Goal: Task Accomplishment & Management: Use online tool/utility

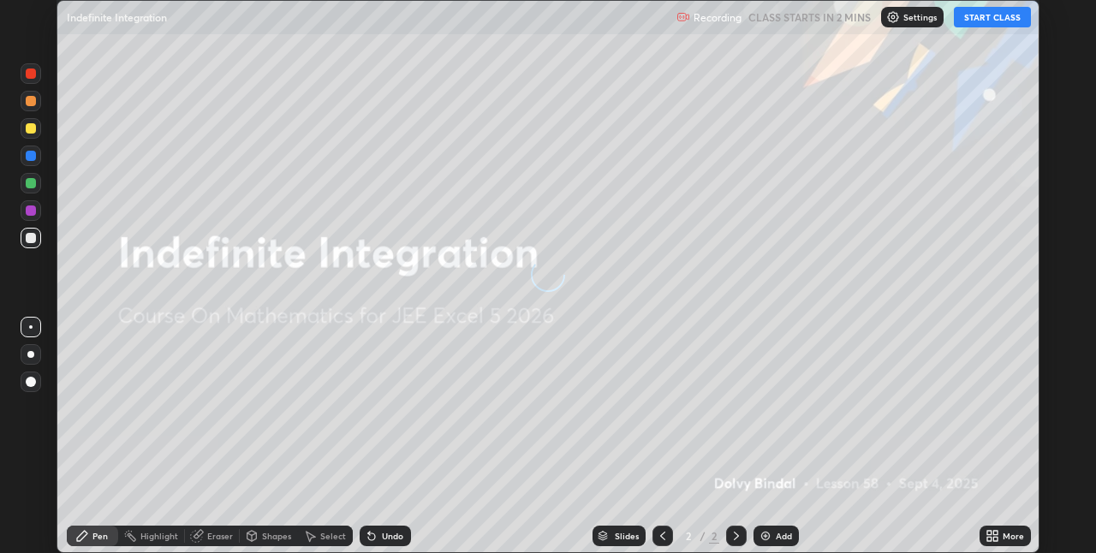
scroll to position [553, 1096]
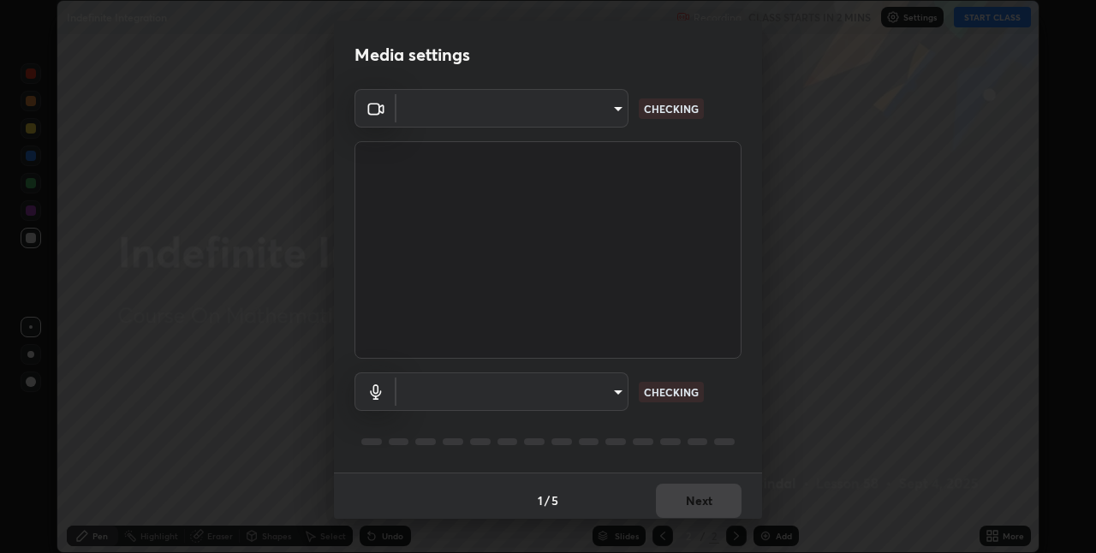
type input "991f874612634fb740a7a2eac7f11ca4c5c922d1b60a0f6e912d77df464512fb"
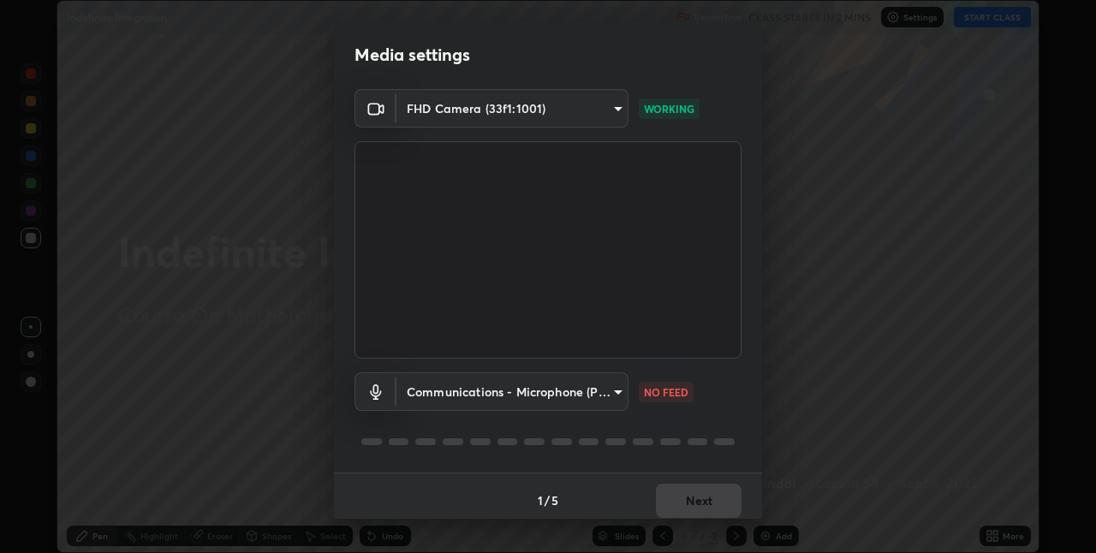
scroll to position [9, 0]
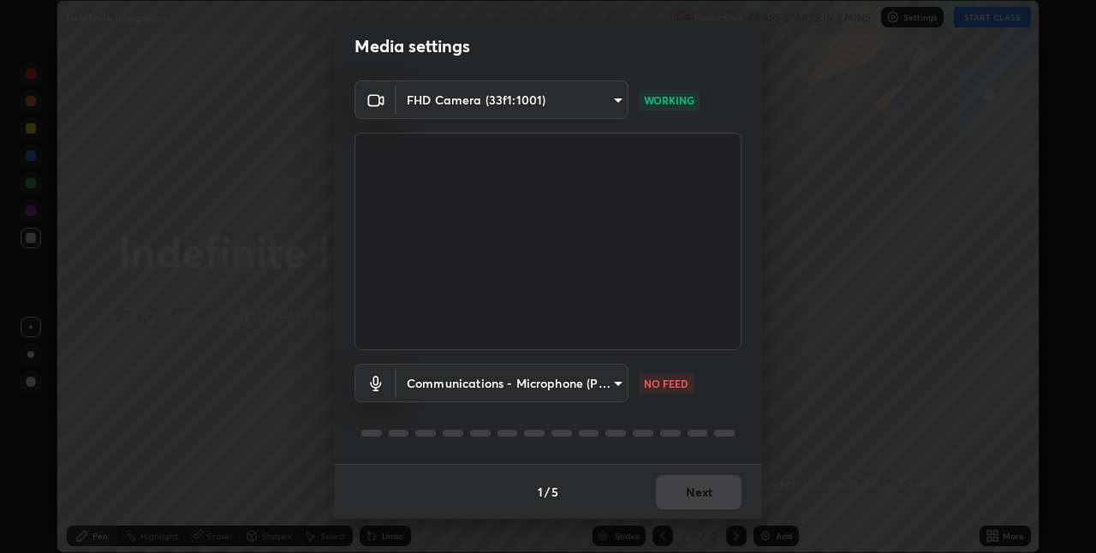
click at [502, 366] on body "Erase all Indefinite Integration Recording CLASS STARTS IN 2 MINS Settings STAR…" at bounding box center [548, 276] width 1096 height 553
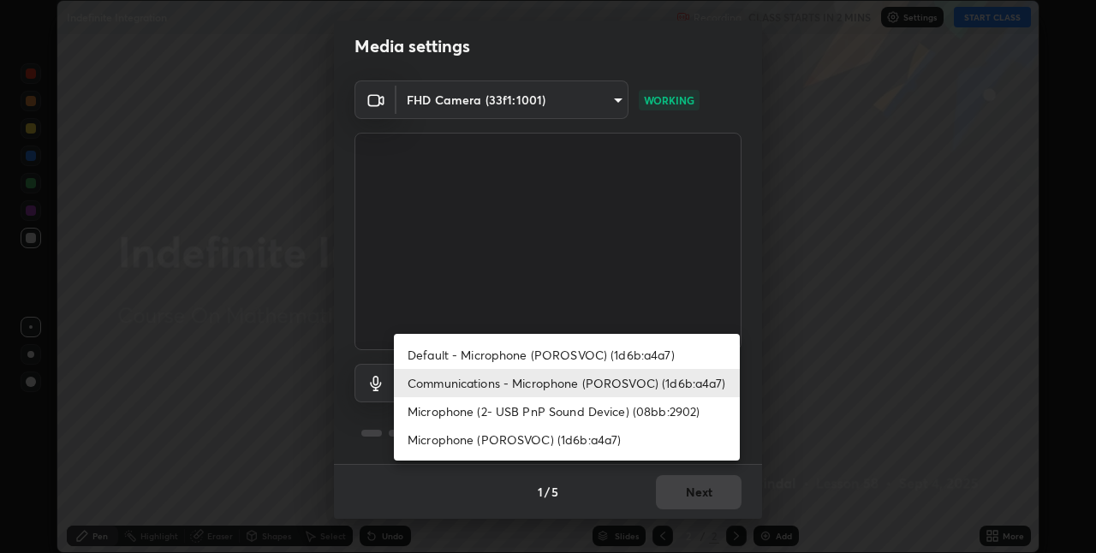
click at [504, 358] on li "Default - Microphone (POROSVOC) (1d6b:a4a7)" at bounding box center [567, 355] width 346 height 28
type input "default"
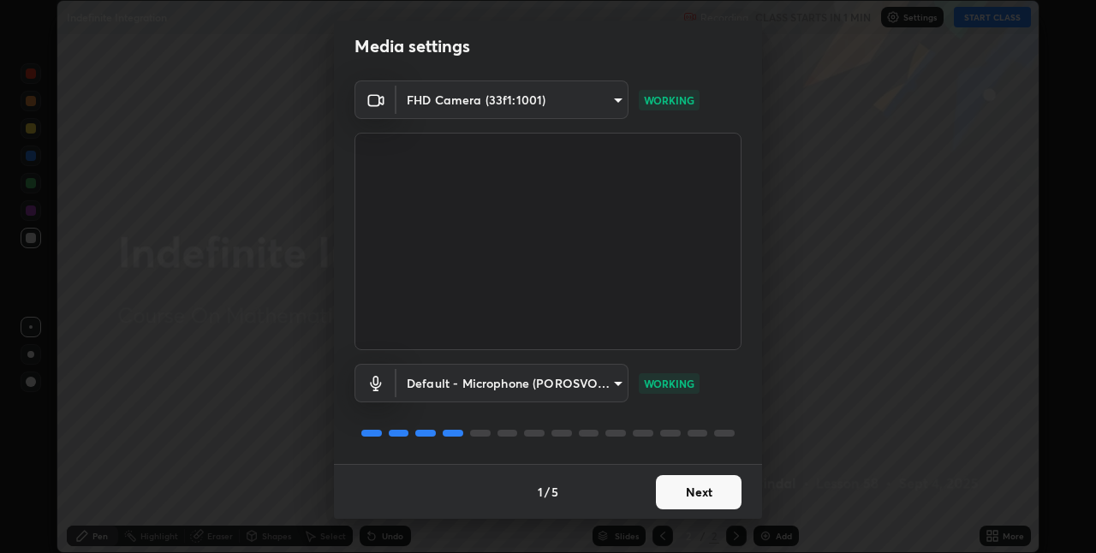
click at [673, 490] on button "Next" at bounding box center [699, 492] width 86 height 34
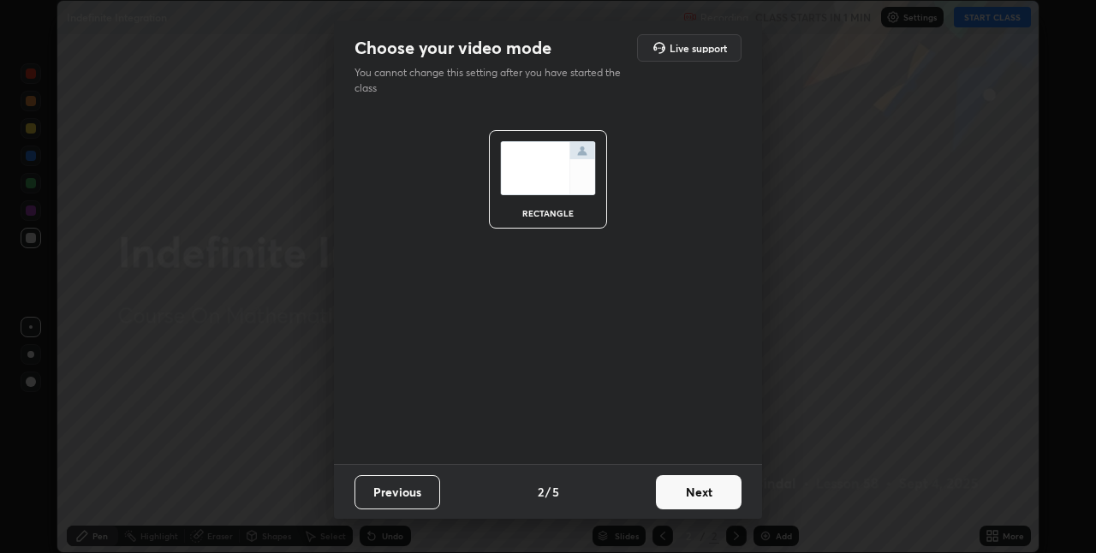
click at [677, 494] on button "Next" at bounding box center [699, 492] width 86 height 34
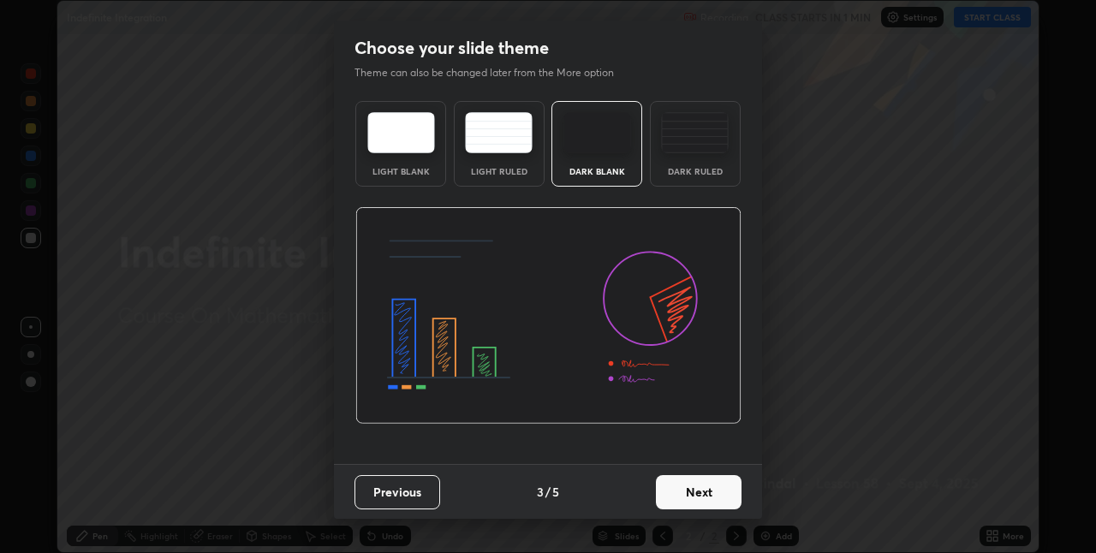
click at [721, 493] on button "Next" at bounding box center [699, 492] width 86 height 34
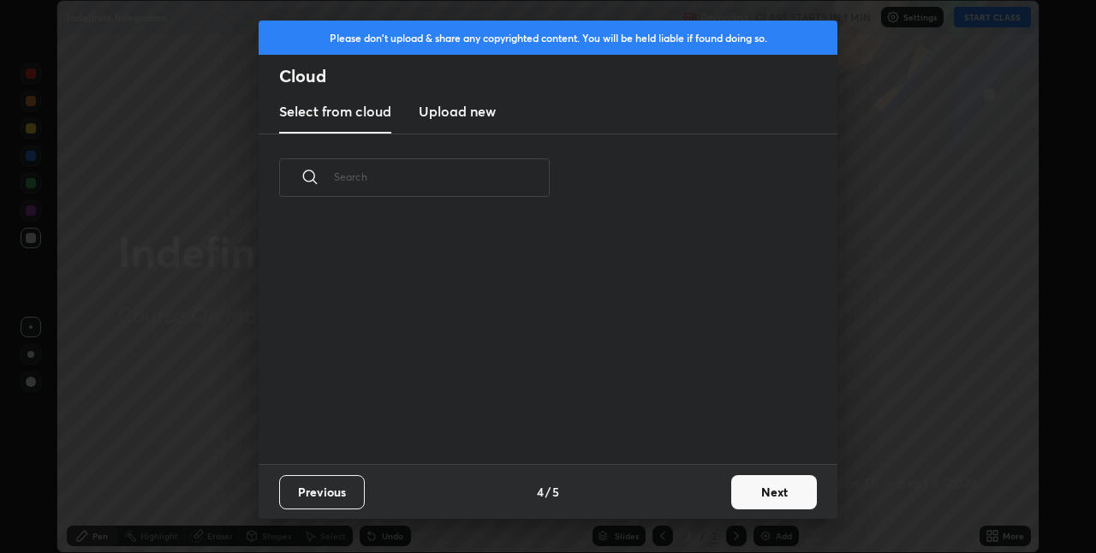
click at [759, 488] on button "Next" at bounding box center [774, 492] width 86 height 34
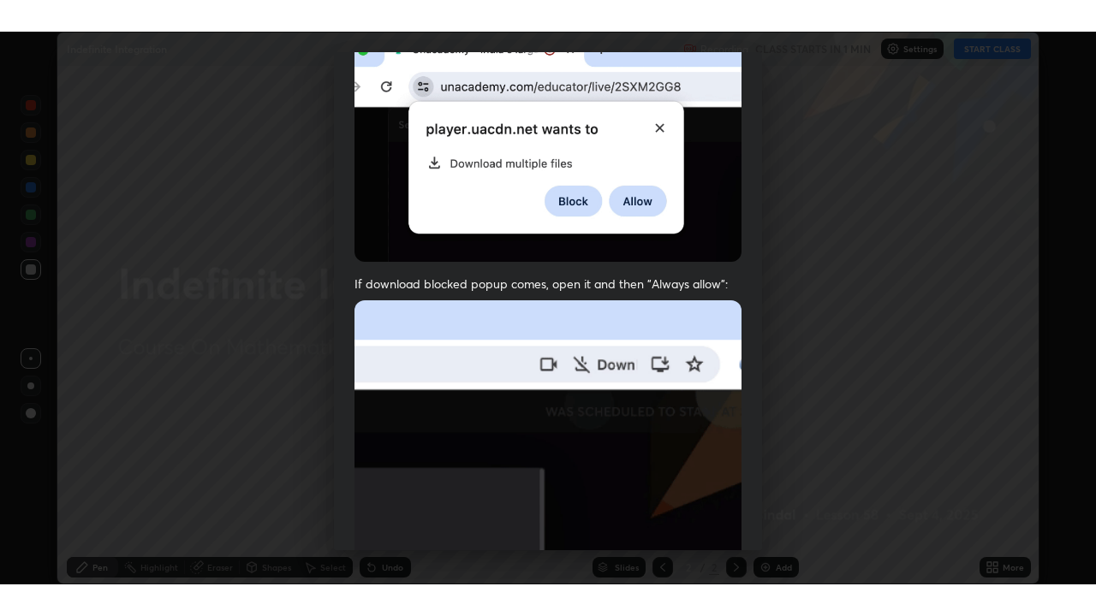
scroll to position [358, 0]
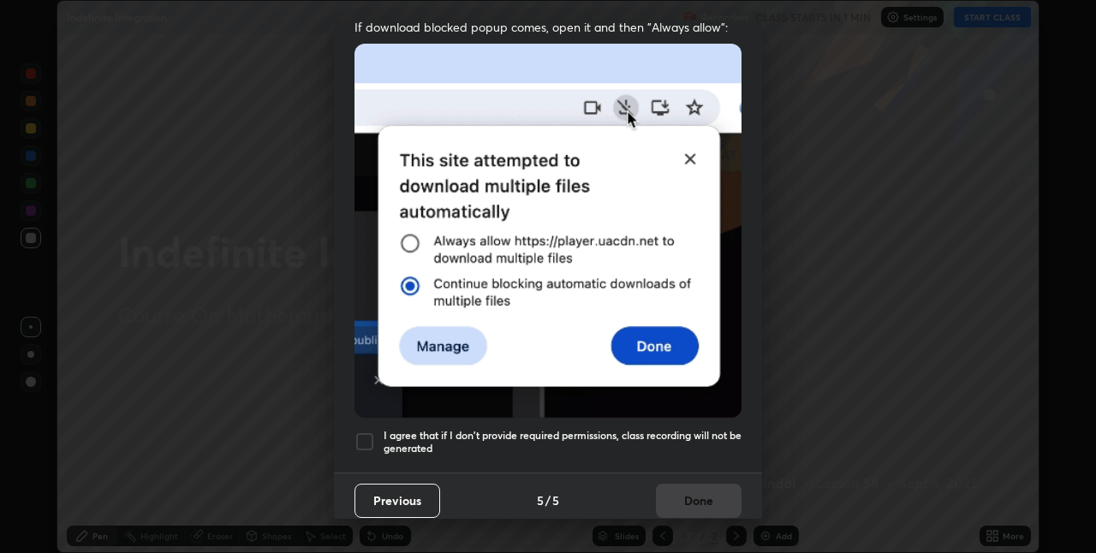
click at [633, 431] on h5 "I agree that if I don't provide required permissions, class recording will not …" at bounding box center [562, 442] width 358 height 27
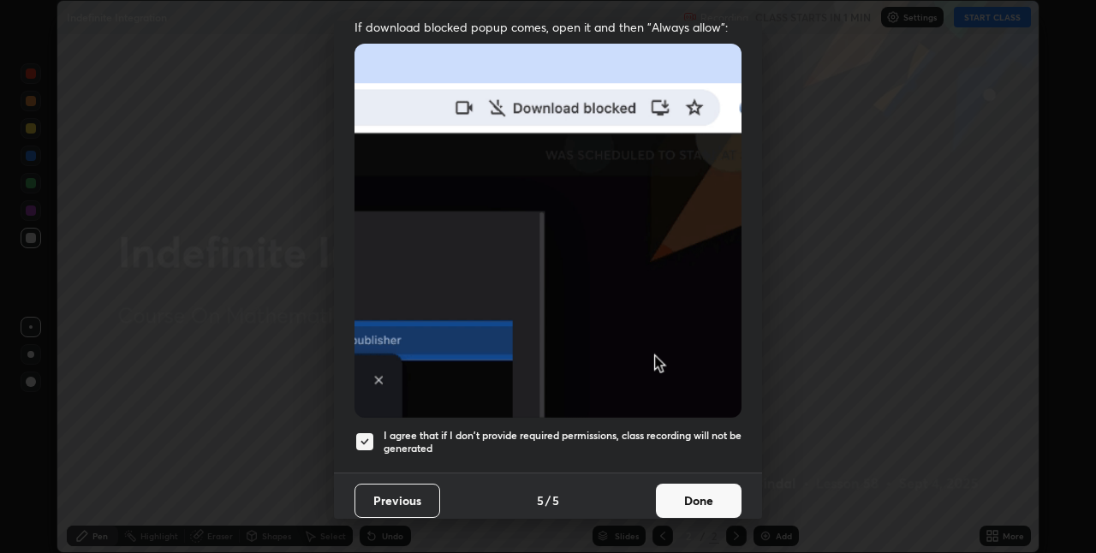
click at [670, 489] on button "Done" at bounding box center [699, 501] width 86 height 34
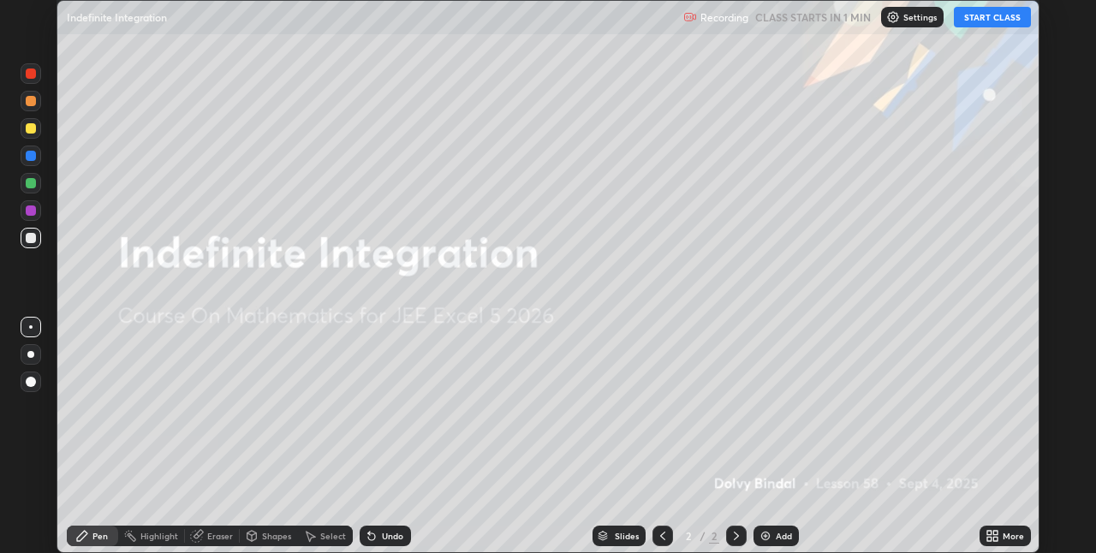
click at [982, 16] on button "START CLASS" at bounding box center [992, 17] width 77 height 21
click at [1001, 537] on div "More" at bounding box center [1004, 536] width 51 height 21
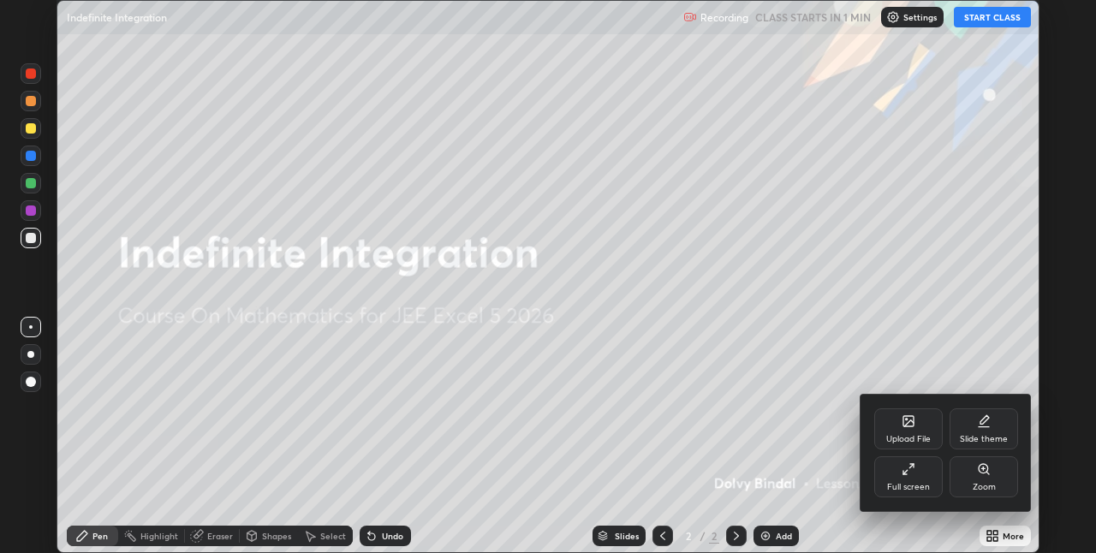
click at [908, 490] on div "Full screen" at bounding box center [908, 487] width 43 height 9
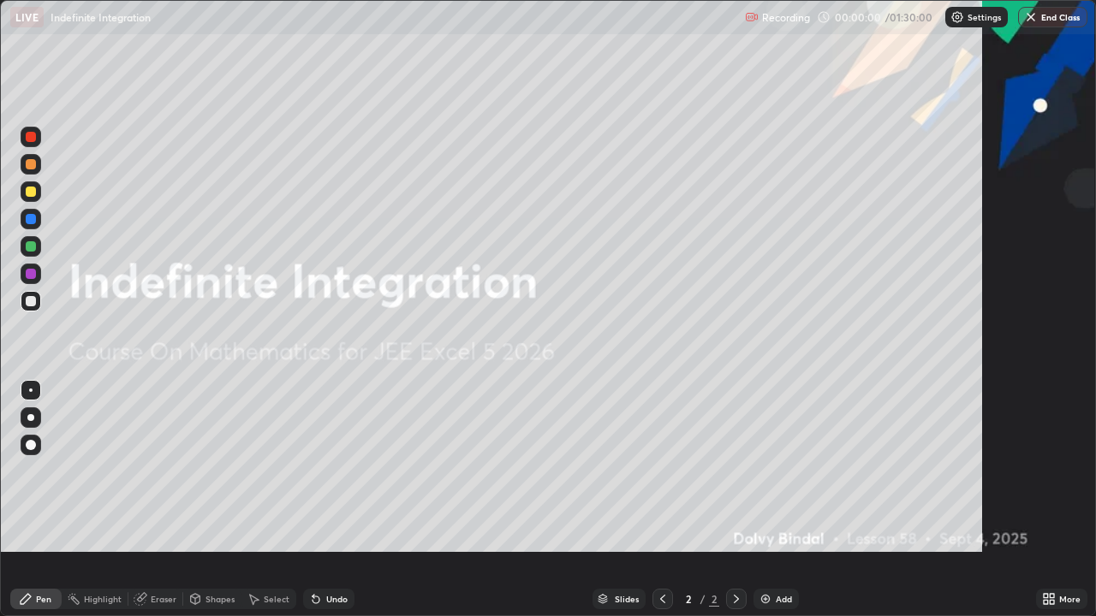
scroll to position [616, 1096]
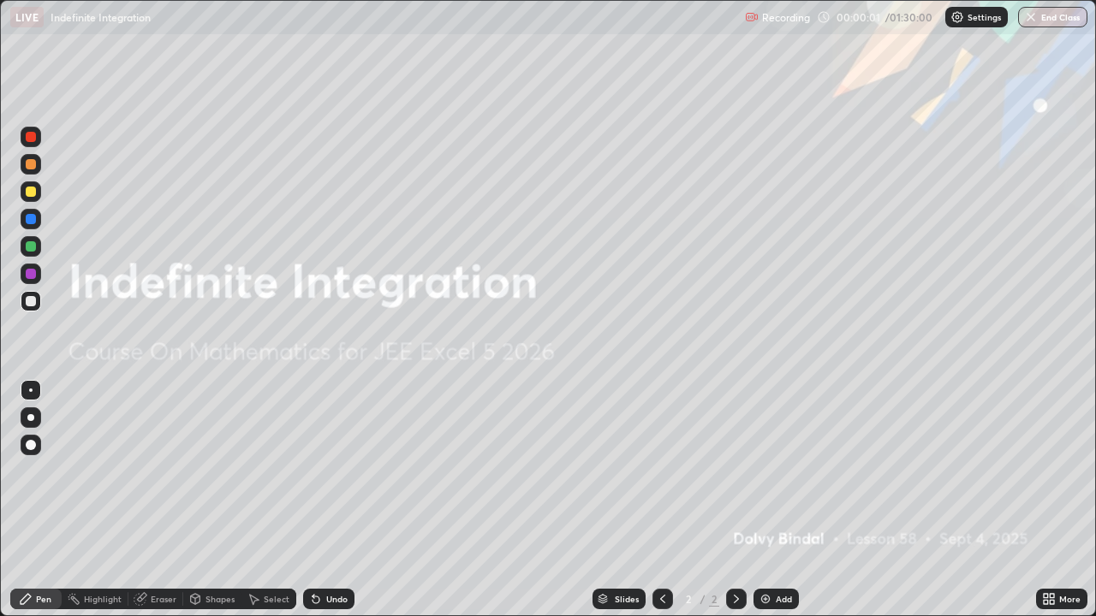
click at [788, 552] on div "Add" at bounding box center [775, 599] width 45 height 21
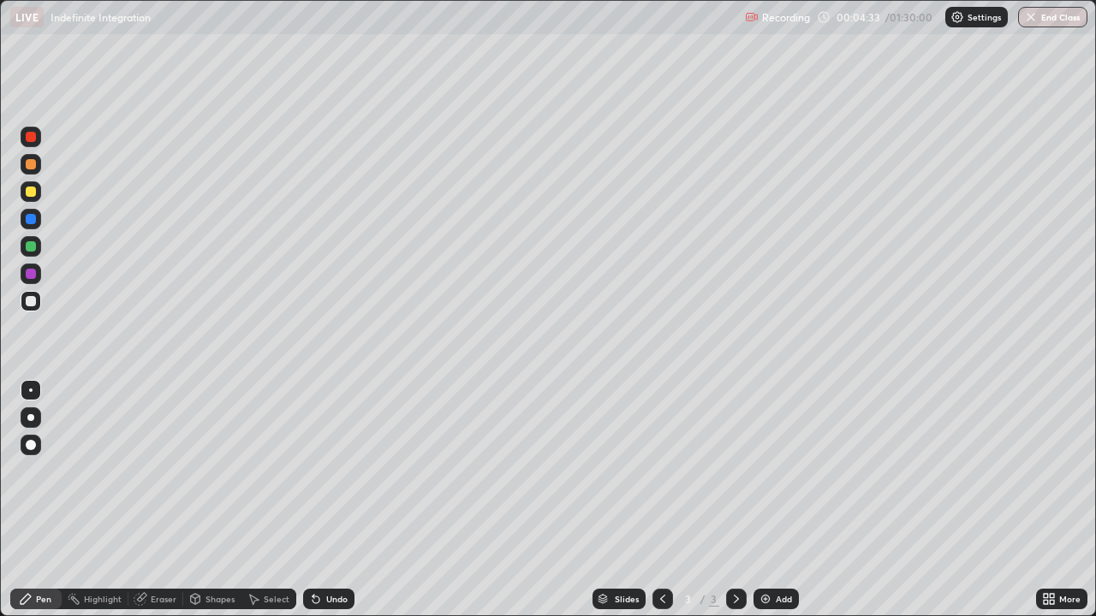
click at [326, 552] on div "Undo" at bounding box center [336, 599] width 21 height 9
click at [330, 552] on div "Undo" at bounding box center [336, 599] width 21 height 9
click at [340, 552] on div "Undo" at bounding box center [336, 599] width 21 height 9
click at [329, 552] on div "Undo" at bounding box center [336, 599] width 21 height 9
click at [333, 552] on div "Undo" at bounding box center [328, 599] width 51 height 21
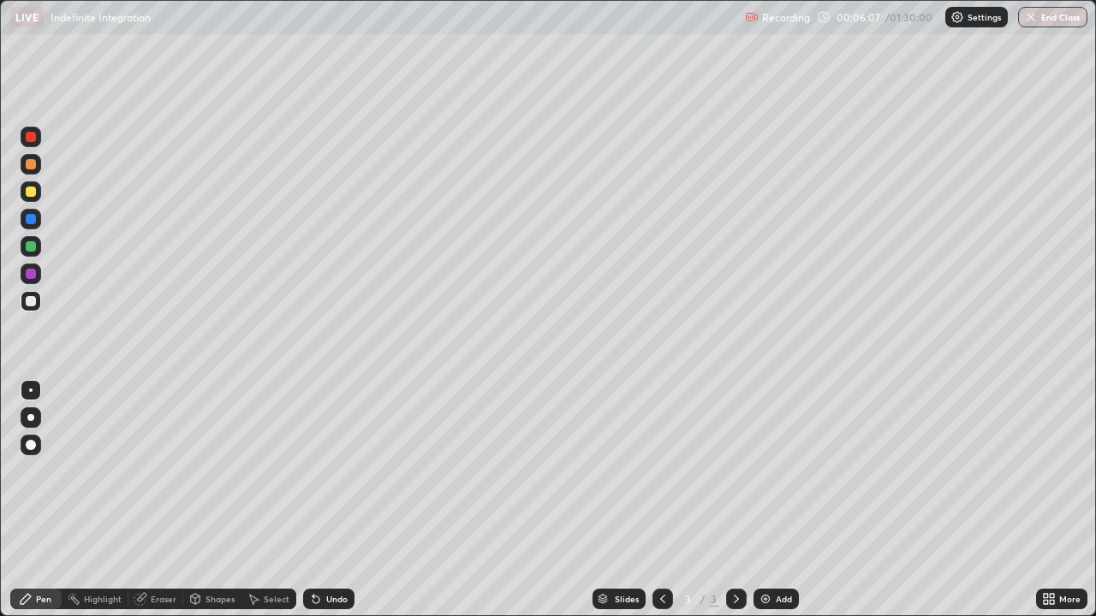
click at [331, 552] on div "Undo" at bounding box center [328, 599] width 51 height 21
click at [333, 552] on div "Undo" at bounding box center [328, 599] width 51 height 21
click at [332, 552] on div "Undo" at bounding box center [328, 599] width 51 height 21
click at [326, 552] on div "Undo" at bounding box center [328, 599] width 51 height 21
click at [327, 552] on div "Undo" at bounding box center [336, 599] width 21 height 9
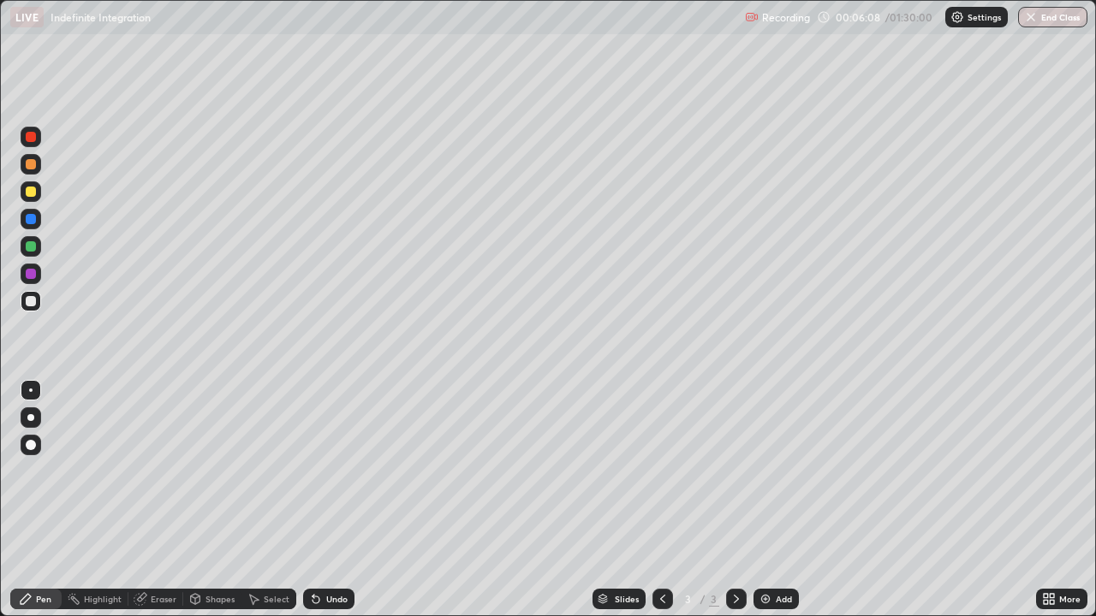
click at [321, 552] on div "Undo" at bounding box center [328, 599] width 51 height 21
click at [788, 552] on div "Add" at bounding box center [775, 599] width 45 height 21
click at [37, 195] on div at bounding box center [31, 191] width 21 height 21
click at [39, 294] on div at bounding box center [31, 301] width 21 height 21
click at [30, 192] on div at bounding box center [31, 192] width 10 height 10
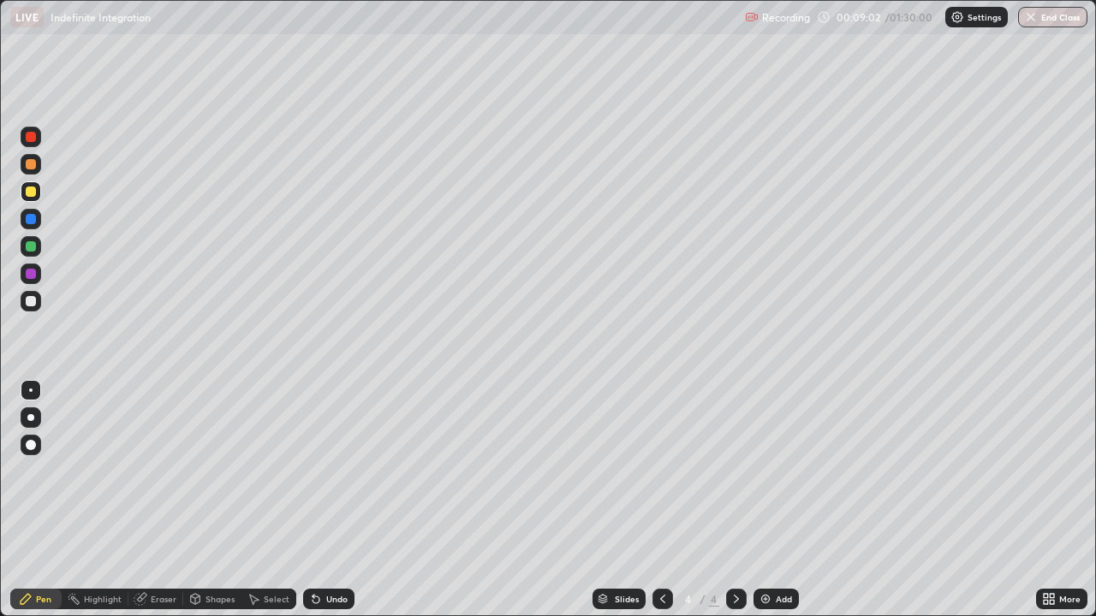
click at [28, 165] on div at bounding box center [31, 164] width 10 height 10
click at [28, 217] on div at bounding box center [31, 219] width 10 height 10
click at [33, 163] on div at bounding box center [31, 164] width 10 height 10
click at [791, 552] on div "Add" at bounding box center [775, 599] width 45 height 21
click at [31, 304] on div at bounding box center [31, 301] width 10 height 10
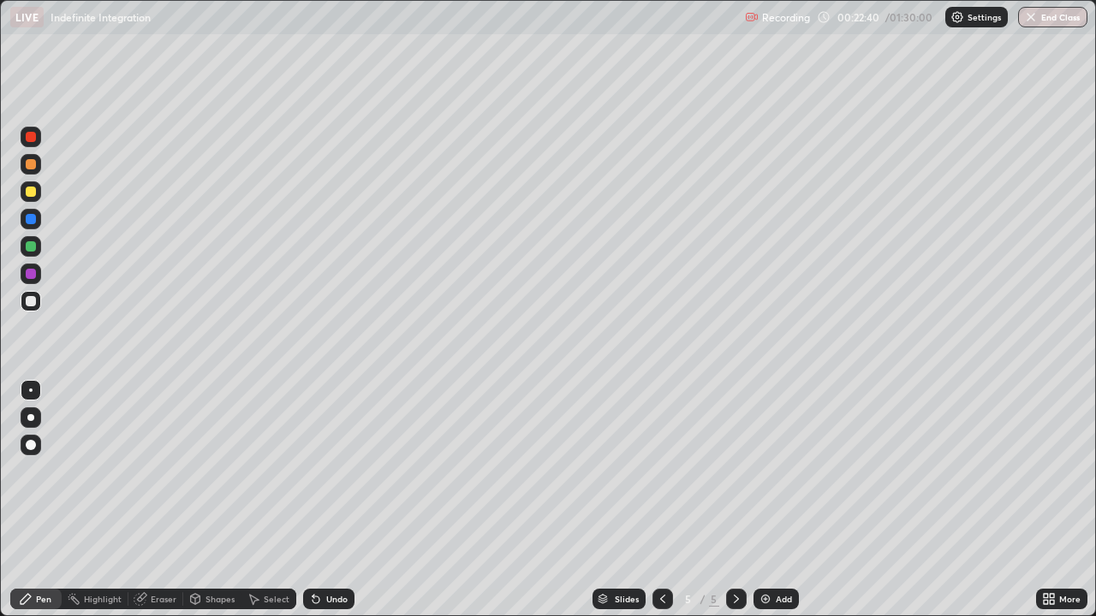
click at [32, 217] on div at bounding box center [31, 219] width 10 height 10
click at [33, 190] on div at bounding box center [31, 192] width 10 height 10
click at [31, 218] on div at bounding box center [31, 219] width 10 height 10
click at [30, 166] on div at bounding box center [31, 164] width 10 height 10
click at [768, 552] on img at bounding box center [765, 599] width 14 height 14
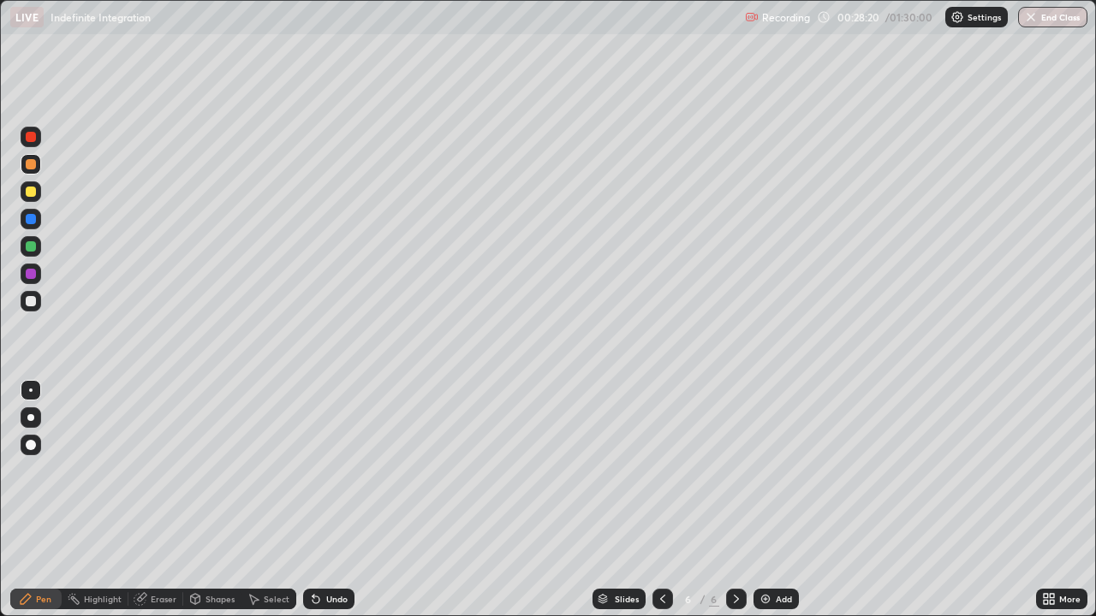
click at [38, 306] on div at bounding box center [31, 301] width 21 height 21
click at [31, 163] on div at bounding box center [31, 164] width 10 height 10
click at [34, 187] on div at bounding box center [31, 192] width 10 height 10
click at [33, 160] on div at bounding box center [31, 164] width 10 height 10
click at [39, 217] on div at bounding box center [31, 219] width 21 height 21
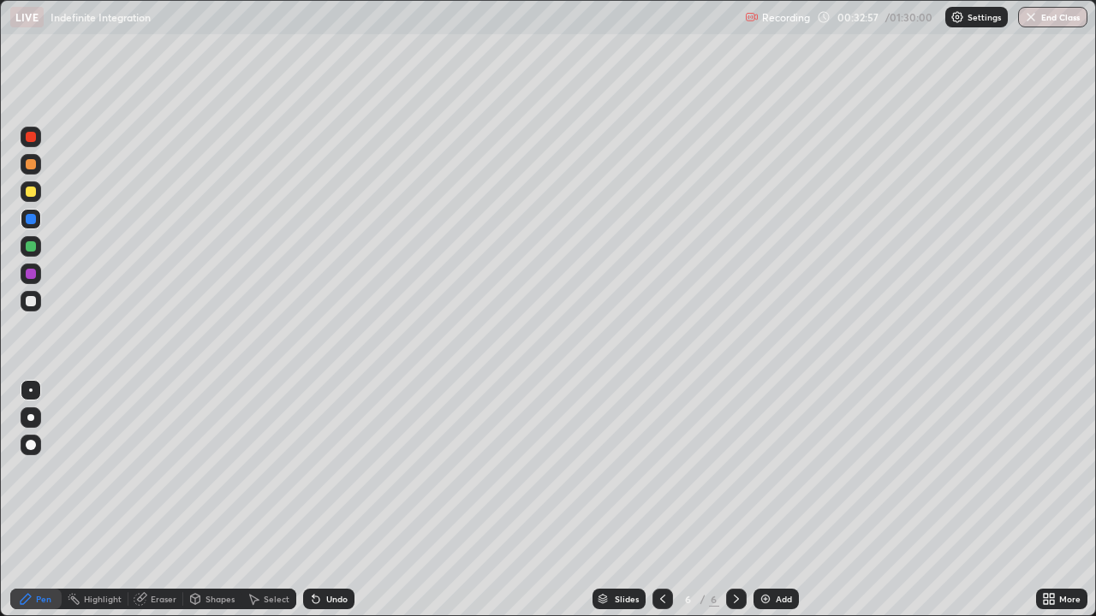
click at [32, 196] on div at bounding box center [31, 192] width 10 height 10
click at [158, 552] on div "Eraser" at bounding box center [155, 599] width 55 height 21
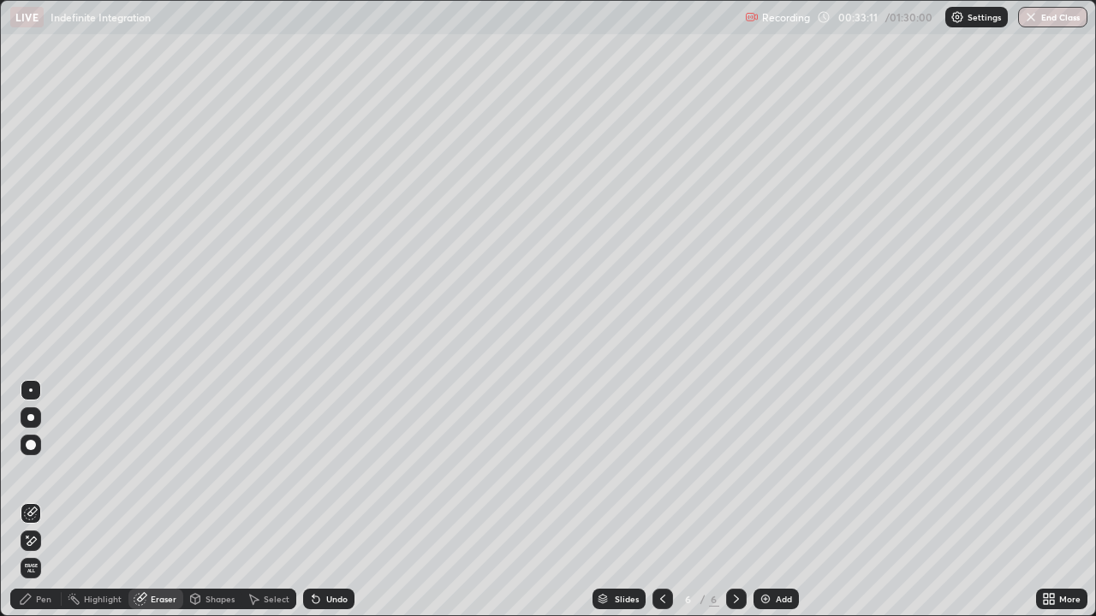
click at [31, 537] on icon at bounding box center [31, 541] width 14 height 15
click at [24, 552] on icon at bounding box center [26, 599] width 14 height 14
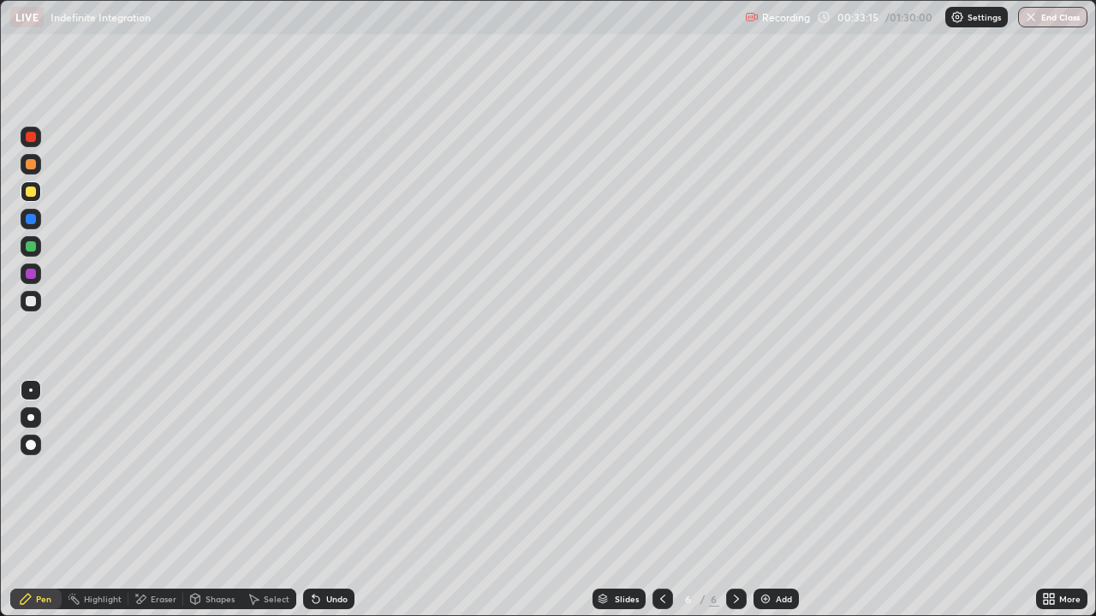
click at [27, 306] on div at bounding box center [31, 301] width 10 height 10
click at [29, 166] on div at bounding box center [31, 164] width 10 height 10
click at [28, 299] on div at bounding box center [31, 301] width 10 height 10
click at [31, 165] on div at bounding box center [31, 164] width 10 height 10
click at [776, 552] on div "Add" at bounding box center [784, 599] width 16 height 9
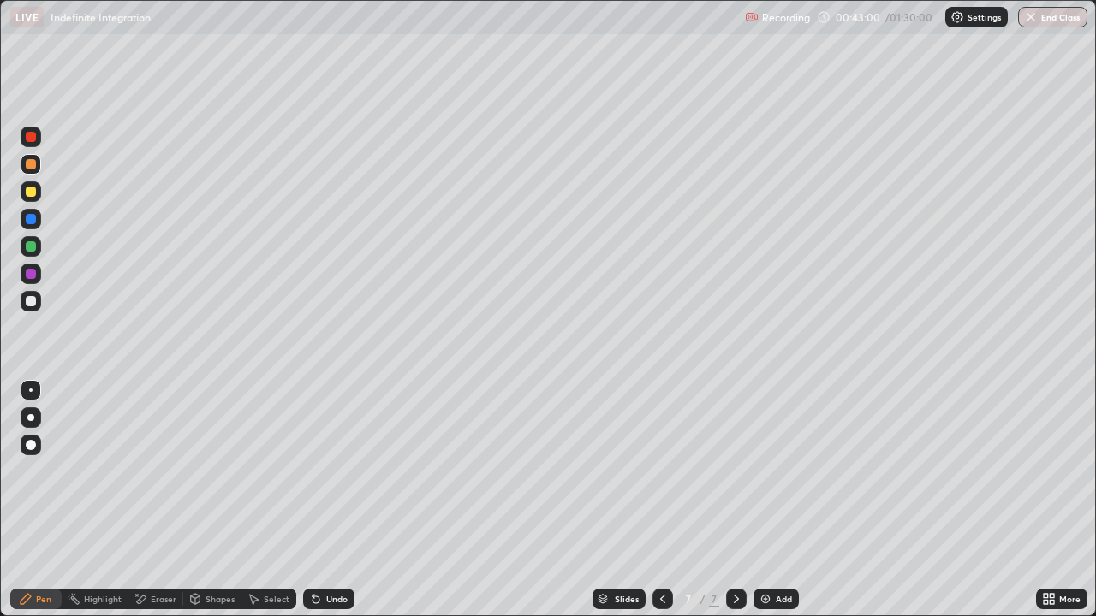
click at [32, 192] on div at bounding box center [31, 192] width 10 height 10
click at [331, 552] on div "Undo" at bounding box center [328, 599] width 51 height 21
click at [333, 552] on div "Undo" at bounding box center [336, 599] width 21 height 9
click at [29, 270] on div at bounding box center [31, 274] width 10 height 10
click at [30, 163] on div at bounding box center [31, 164] width 10 height 10
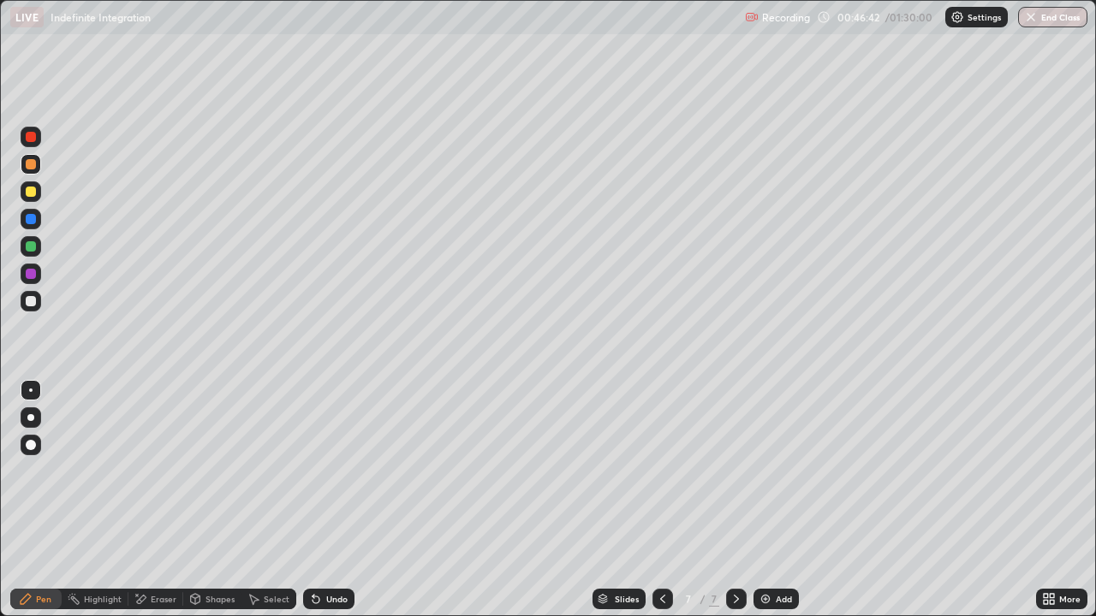
click at [27, 291] on div at bounding box center [31, 301] width 21 height 21
click at [31, 193] on div at bounding box center [31, 192] width 10 height 10
click at [34, 164] on div at bounding box center [31, 164] width 10 height 10
click at [776, 552] on div "Add" at bounding box center [784, 599] width 16 height 9
click at [31, 243] on div at bounding box center [31, 246] width 10 height 10
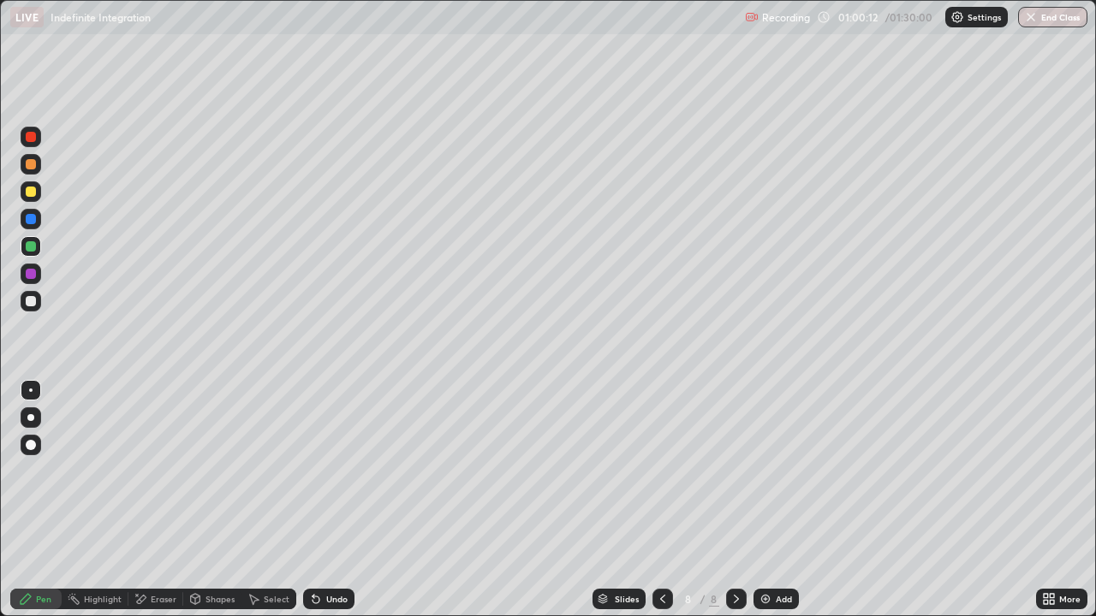
click at [29, 167] on div at bounding box center [31, 164] width 10 height 10
click at [34, 298] on div at bounding box center [31, 301] width 10 height 10
click at [30, 196] on div at bounding box center [31, 192] width 10 height 10
click at [782, 552] on div "Add" at bounding box center [784, 599] width 16 height 9
click at [661, 552] on icon at bounding box center [663, 599] width 14 height 14
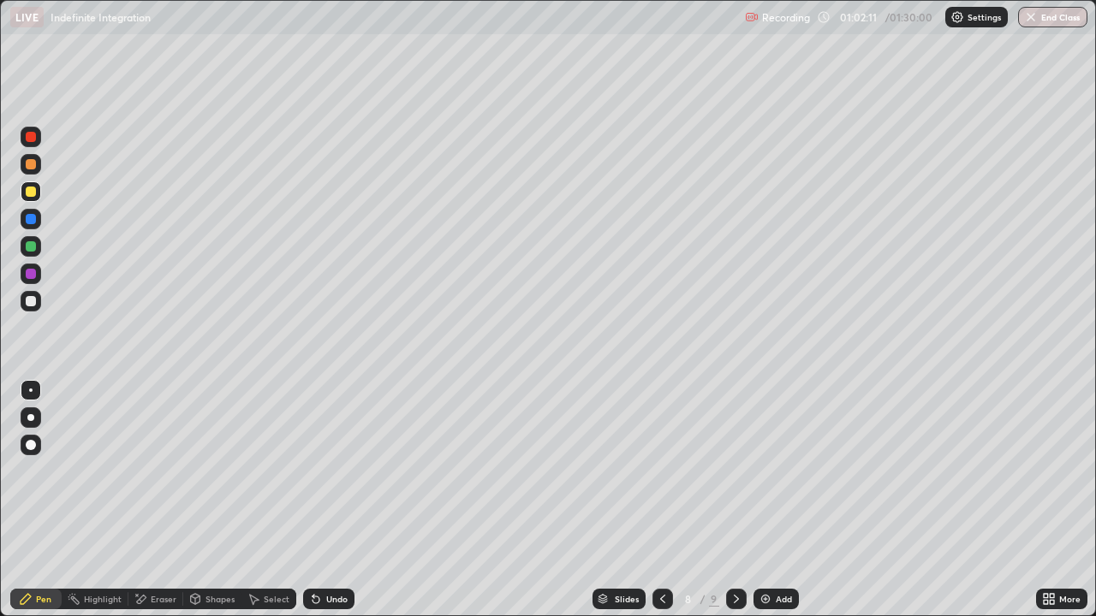
click at [734, 552] on icon at bounding box center [736, 599] width 14 height 14
click at [28, 167] on div at bounding box center [31, 164] width 10 height 10
click at [333, 552] on div "Undo" at bounding box center [336, 599] width 21 height 9
click at [160, 552] on div "Eraser" at bounding box center [164, 599] width 26 height 9
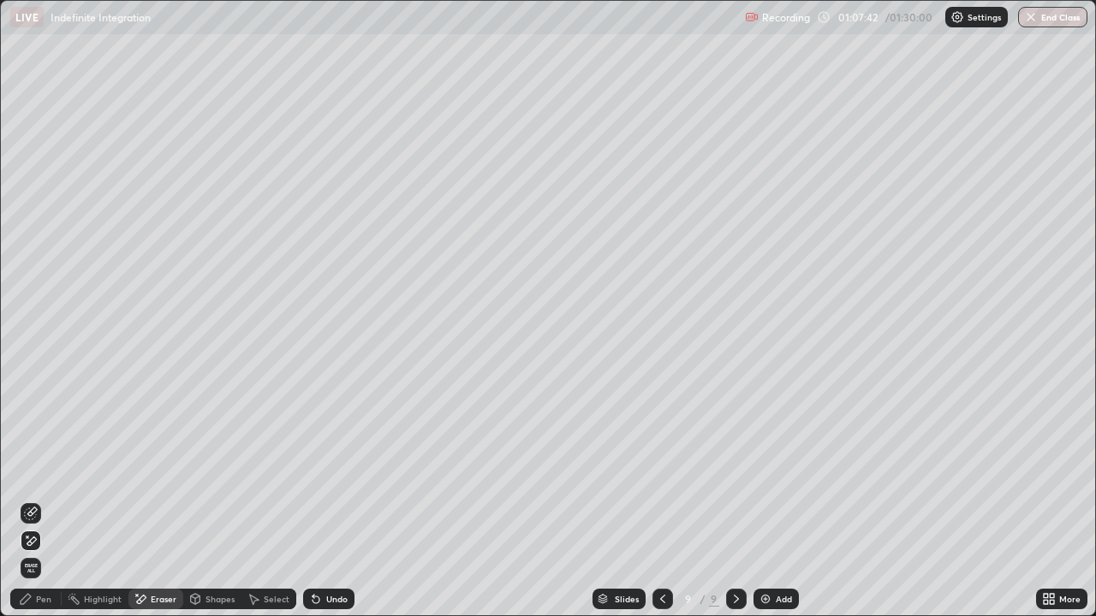
click at [41, 552] on div "Pen" at bounding box center [43, 599] width 15 height 9
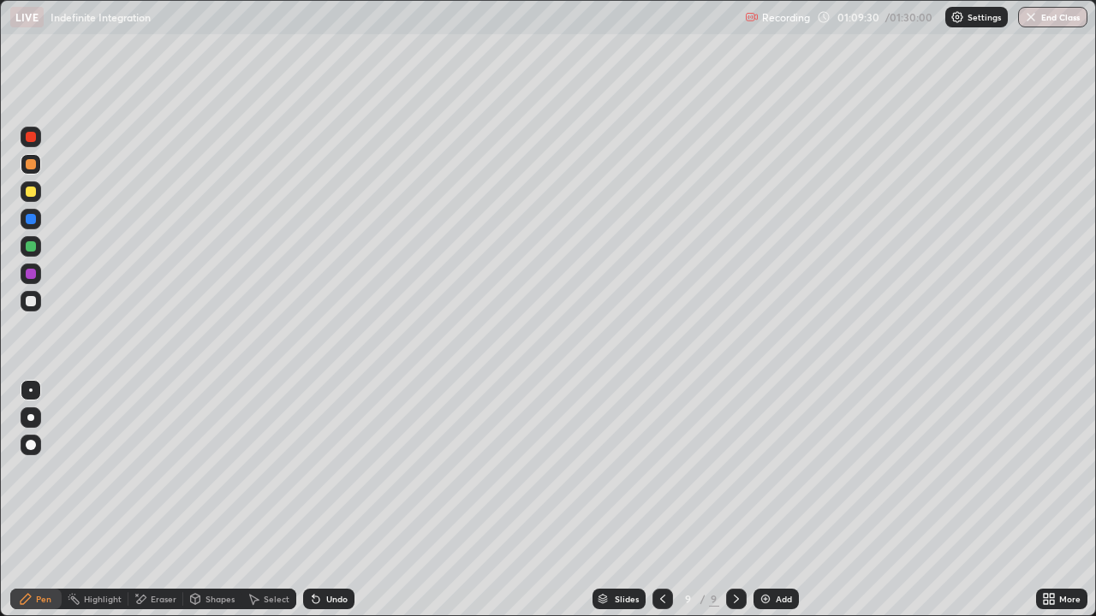
click at [30, 303] on div at bounding box center [31, 301] width 10 height 10
click at [33, 191] on div at bounding box center [31, 192] width 10 height 10
click at [770, 552] on img at bounding box center [765, 599] width 14 height 14
click at [324, 552] on div "Undo" at bounding box center [328, 599] width 51 height 21
click at [668, 552] on div at bounding box center [661, 599] width 21 height 21
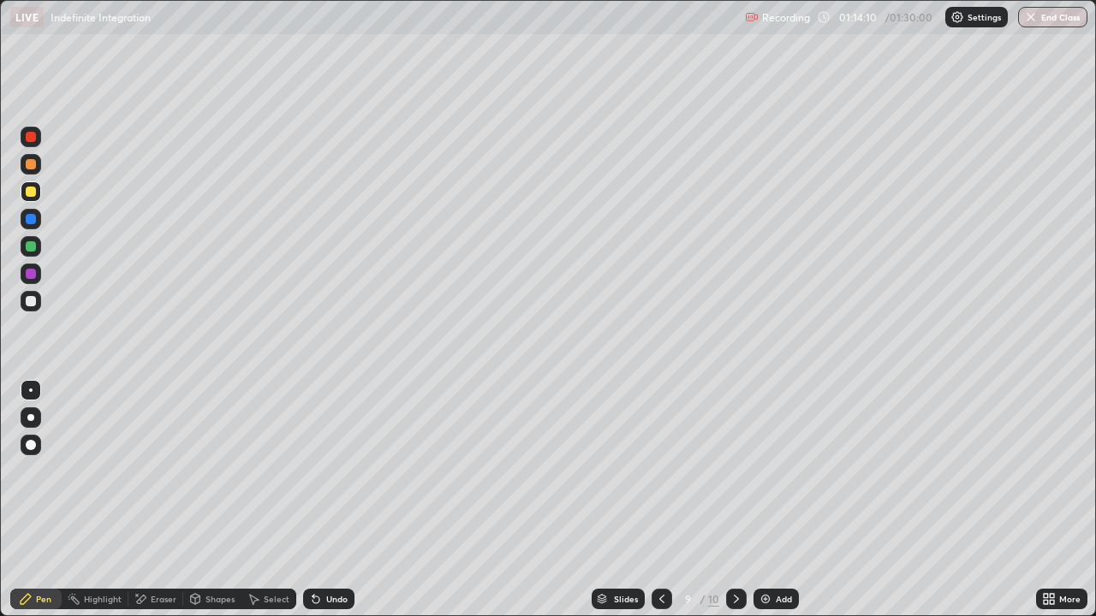
click at [35, 302] on div at bounding box center [31, 301] width 10 height 10
click at [734, 552] on icon at bounding box center [736, 599] width 14 height 14
click at [33, 250] on div at bounding box center [31, 246] width 10 height 10
click at [31, 167] on div at bounding box center [31, 164] width 10 height 10
click at [652, 552] on div at bounding box center [661, 599] width 21 height 21
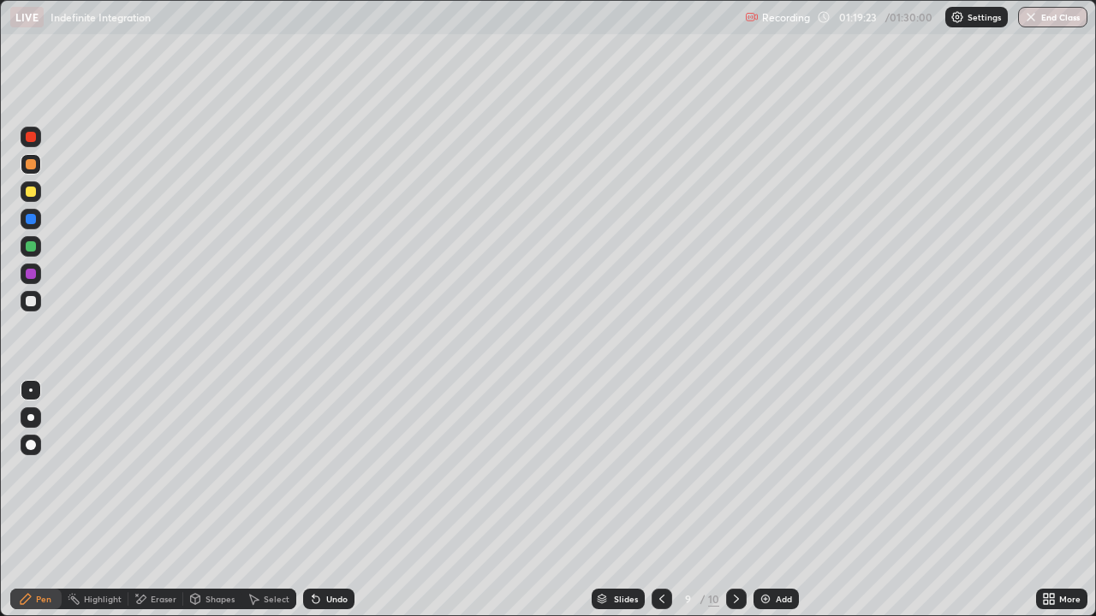
click at [734, 552] on icon at bounding box center [736, 599] width 14 height 14
click at [28, 309] on div at bounding box center [31, 301] width 21 height 21
click at [788, 552] on div "Add" at bounding box center [784, 599] width 16 height 9
click at [32, 192] on div at bounding box center [31, 192] width 10 height 10
click at [319, 552] on icon at bounding box center [316, 599] width 14 height 14
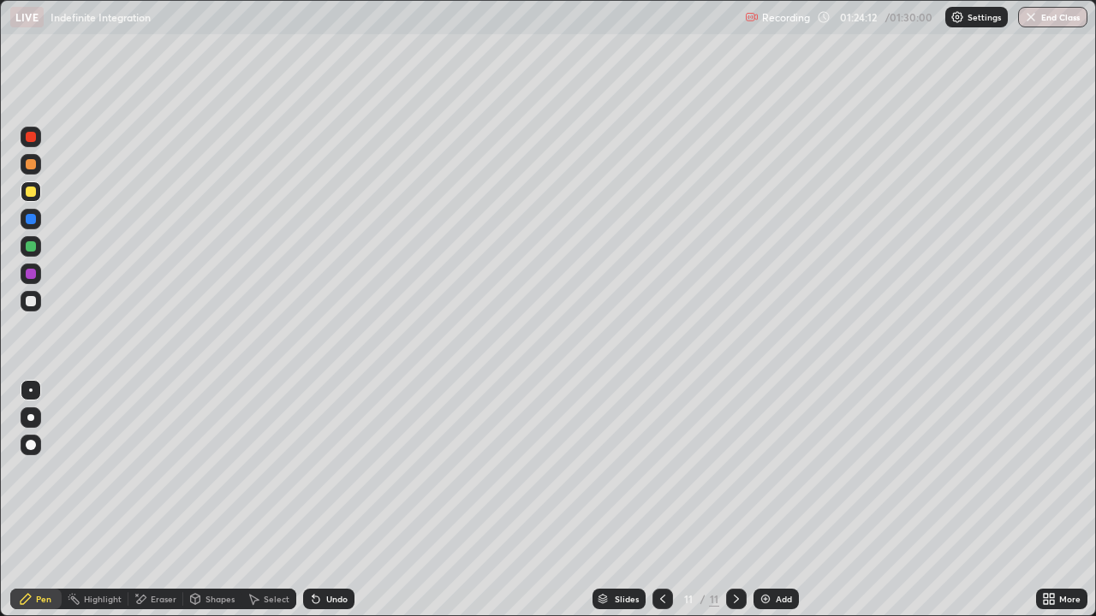
click at [337, 552] on div "Undo" at bounding box center [336, 599] width 21 height 9
click at [332, 552] on div "Undo" at bounding box center [336, 599] width 21 height 9
click at [29, 160] on div at bounding box center [31, 164] width 10 height 10
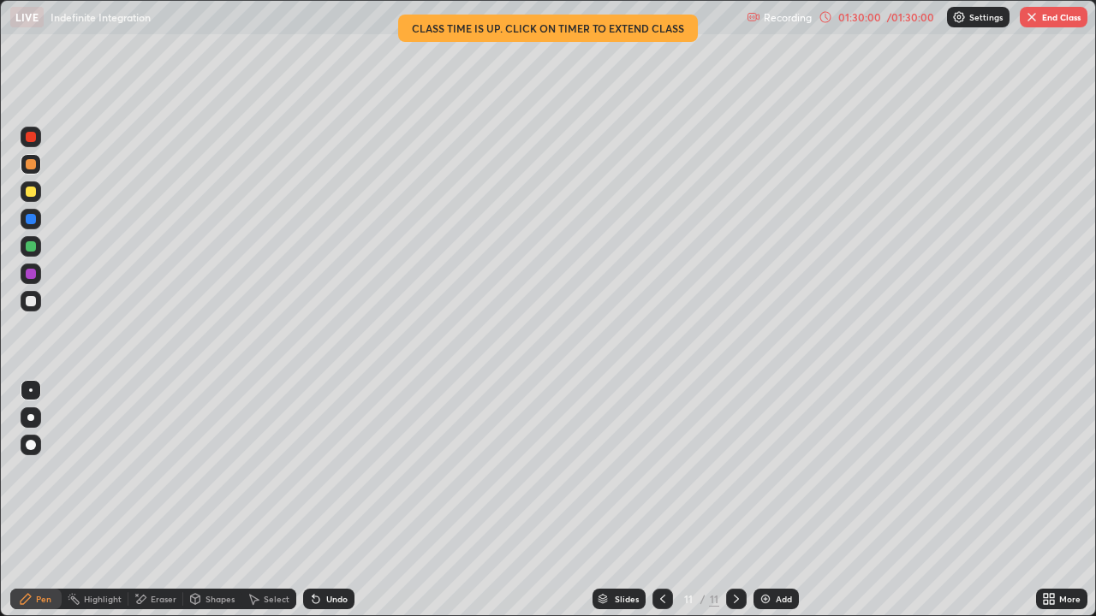
click at [1040, 22] on button "End Class" at bounding box center [1053, 17] width 68 height 21
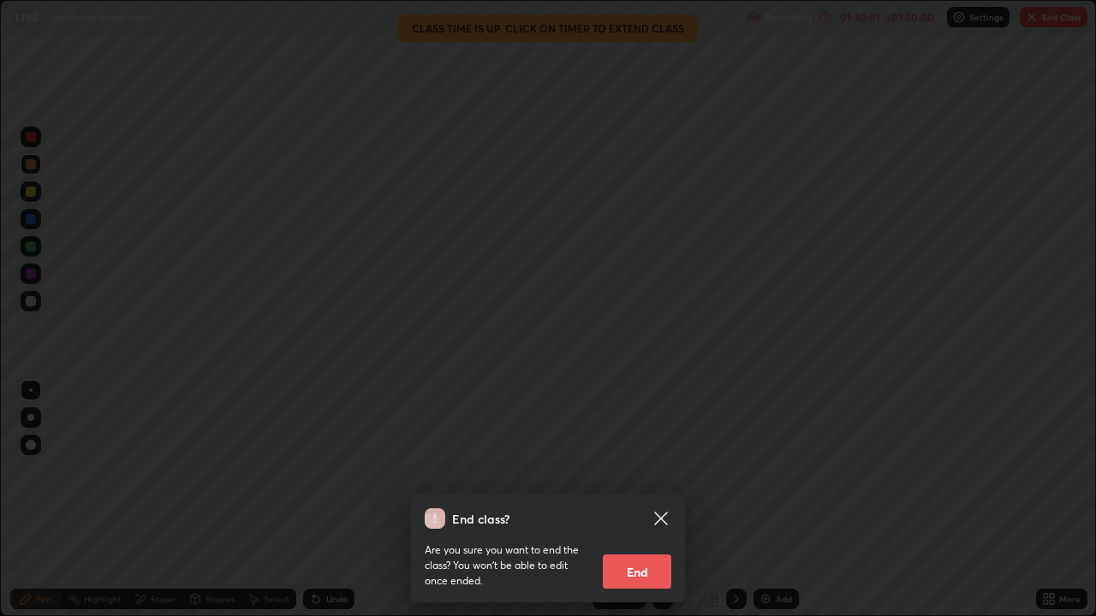
click at [626, 552] on button "End" at bounding box center [637, 572] width 68 height 34
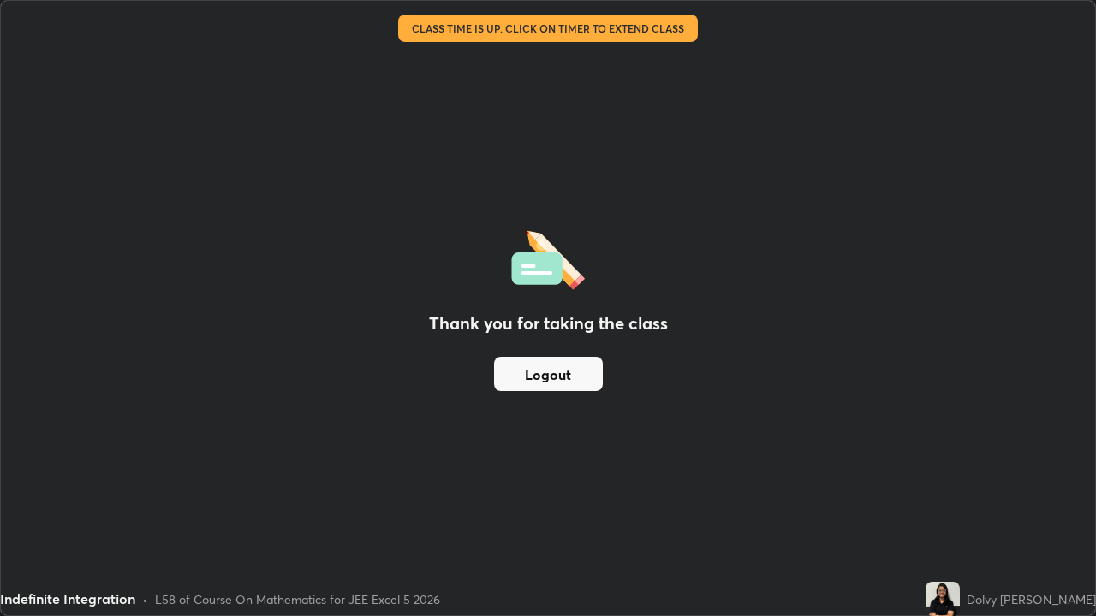
click at [567, 383] on button "Logout" at bounding box center [548, 374] width 109 height 34
